Goal: Information Seeking & Learning: Learn about a topic

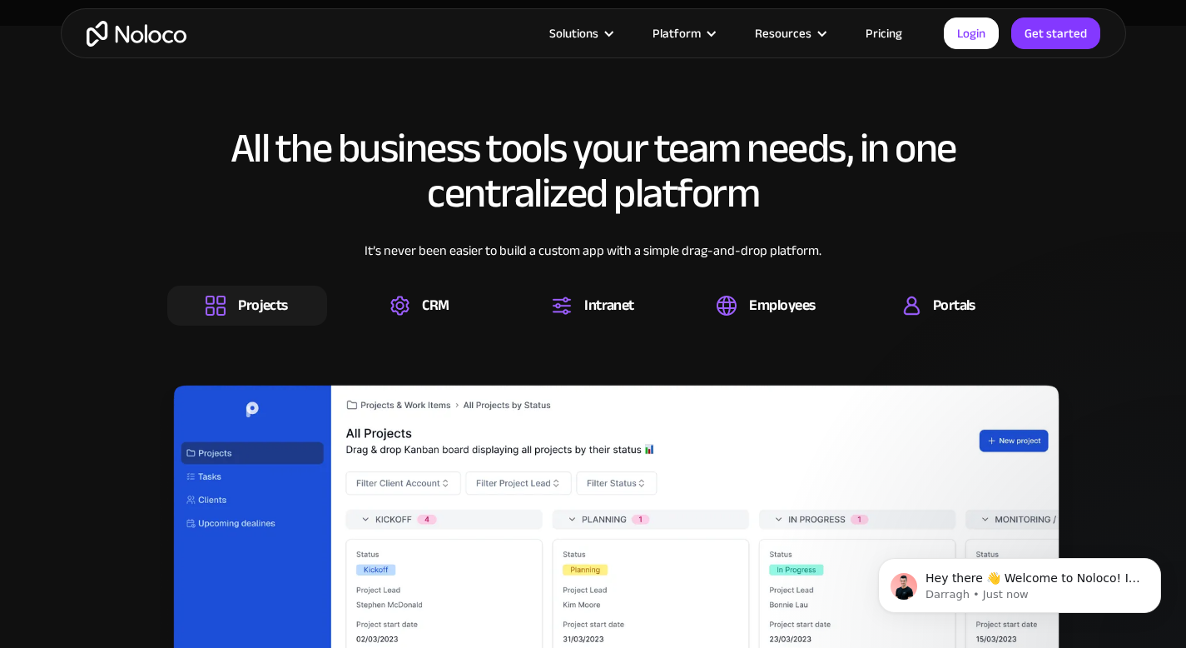
scroll to position [2518, 0]
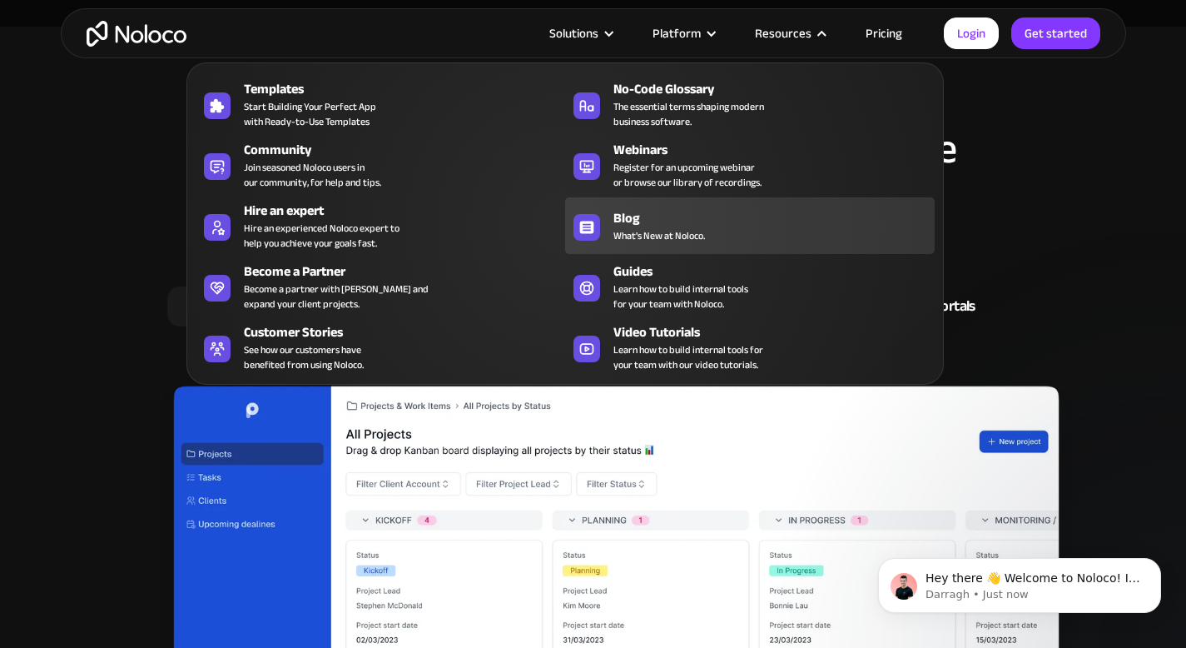
click at [667, 228] on span "What's New at Noloco." at bounding box center [659, 235] width 92 height 15
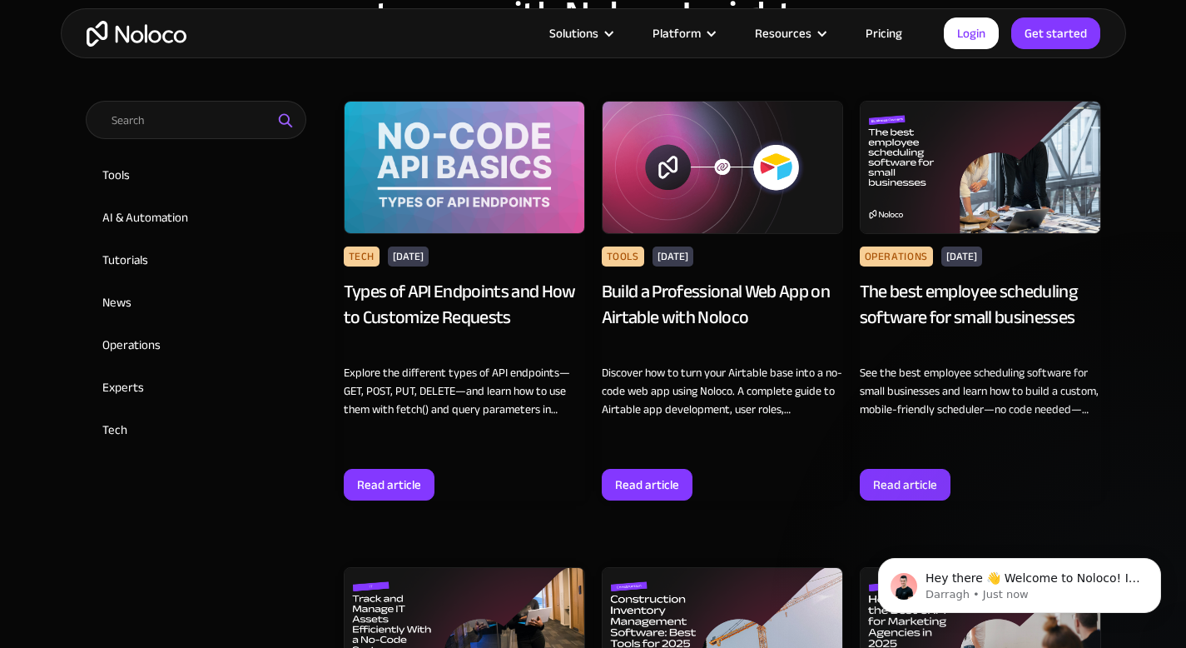
scroll to position [921, 0]
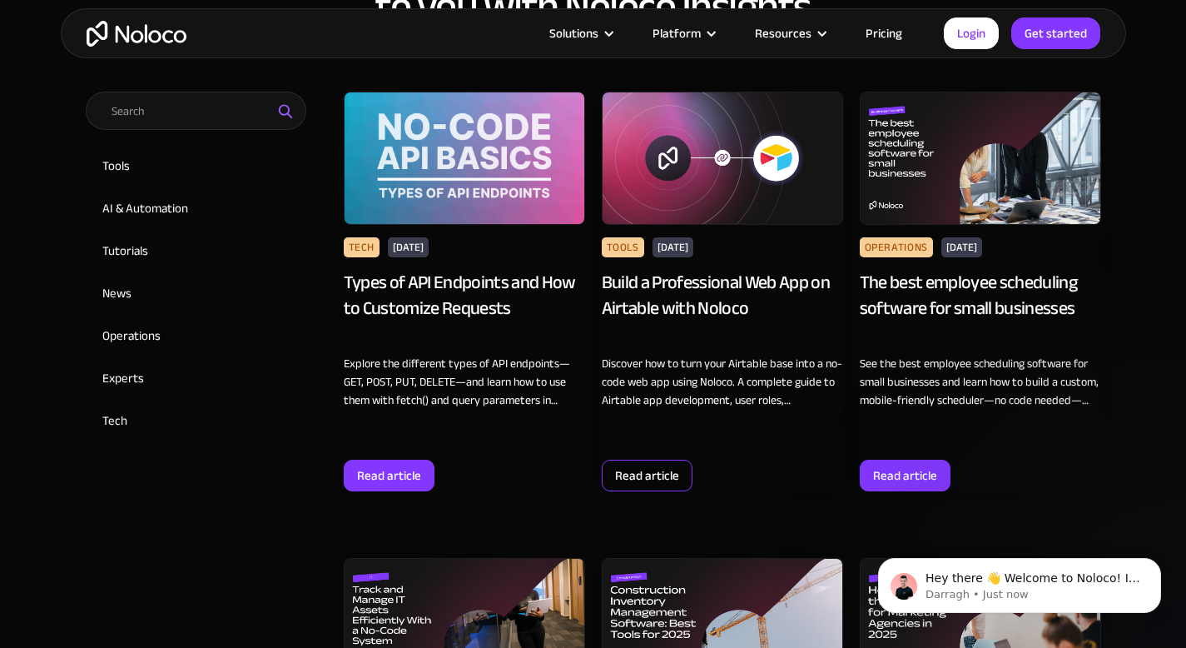
click at [625, 464] on div "Read article" at bounding box center [647, 475] width 64 height 22
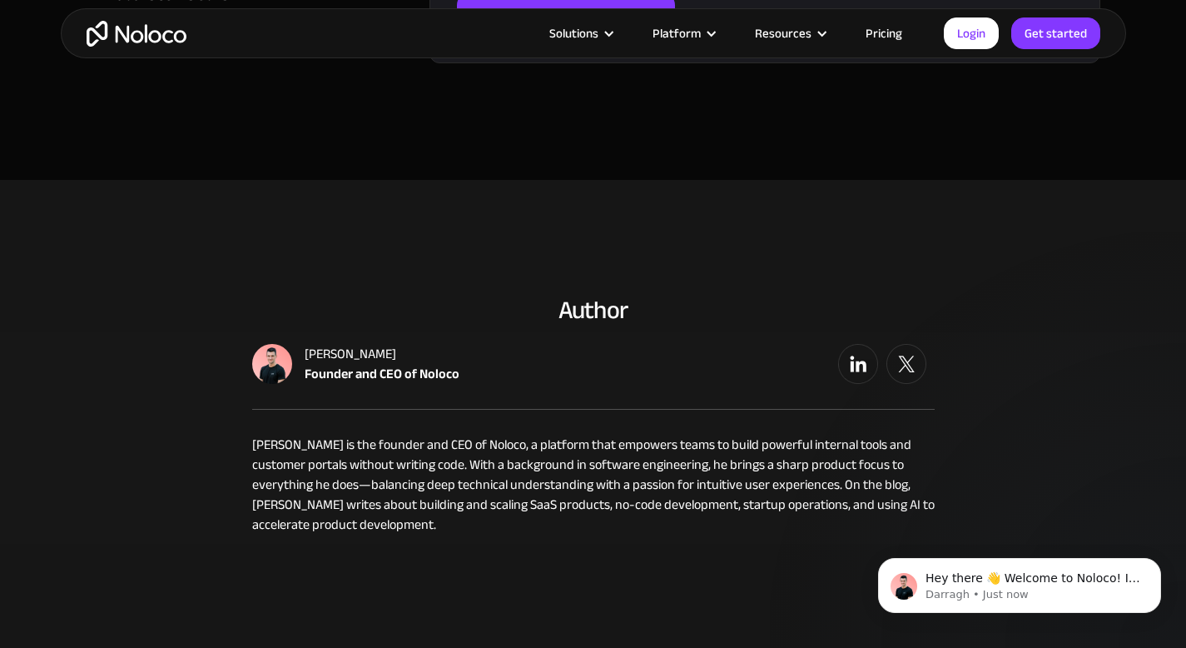
scroll to position [4148, 0]
